Goal: Register for event/course

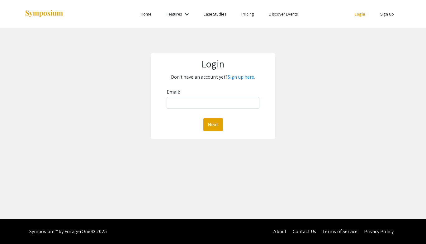
click at [190, 110] on div "Email: Next" at bounding box center [212, 109] width 93 height 44
click at [186, 105] on input "Email:" at bounding box center [212, 103] width 93 height 12
type input "[EMAIL_ADDRESS][DOMAIN_NAME]"
click at [212, 124] on button "Next" at bounding box center [213, 124] width 20 height 13
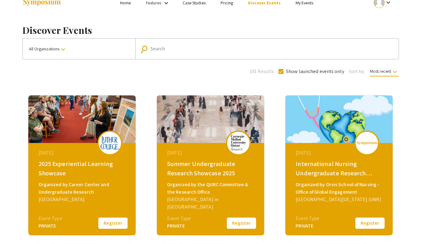
scroll to position [11, 0]
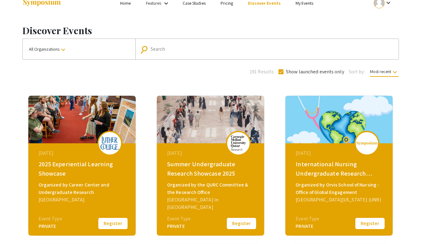
click at [112, 223] on button "Register" at bounding box center [112, 223] width 31 height 13
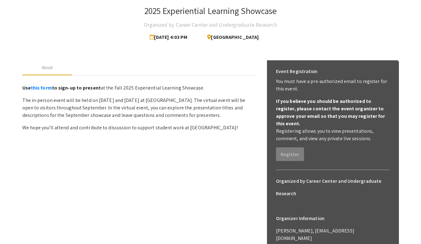
scroll to position [35, 0]
click at [142, 113] on p "The in-person event will be held on September 18 and 20, 2025 at Luther College…" at bounding box center [138, 107] width 233 height 22
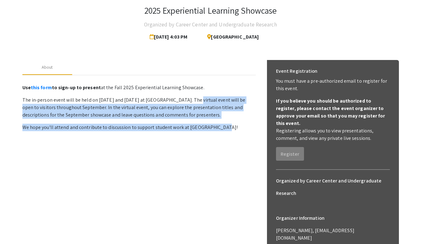
drag, startPoint x: 190, startPoint y: 101, endPoint x: 221, endPoint y: 121, distance: 36.3
click at [221, 121] on p "Use this form to sign-up to present at the Fall 2025 Experiential Learning Show…" at bounding box center [138, 107] width 233 height 50
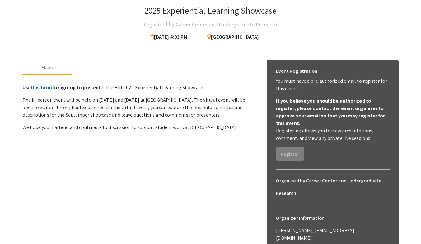
click at [44, 87] on link "this form" at bounding box center [41, 87] width 21 height 7
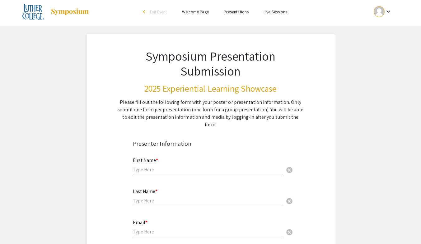
scroll to position [2, 0]
